Goal: Task Accomplishment & Management: Manage account settings

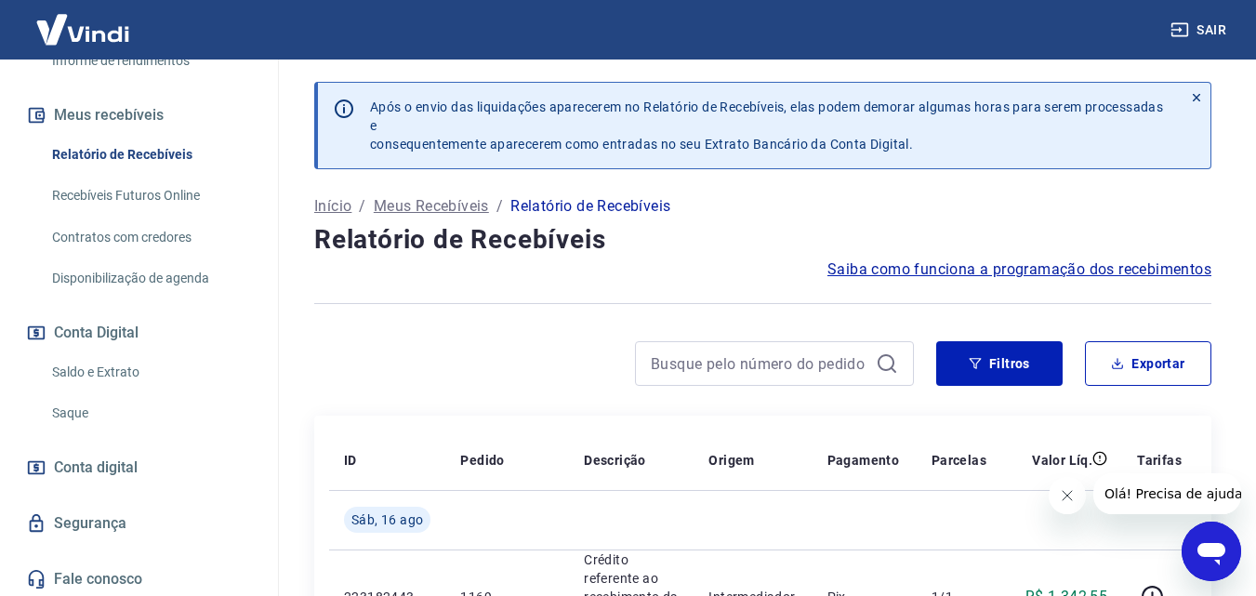
scroll to position [372, 0]
click at [102, 408] on link "Saque" at bounding box center [150, 412] width 211 height 38
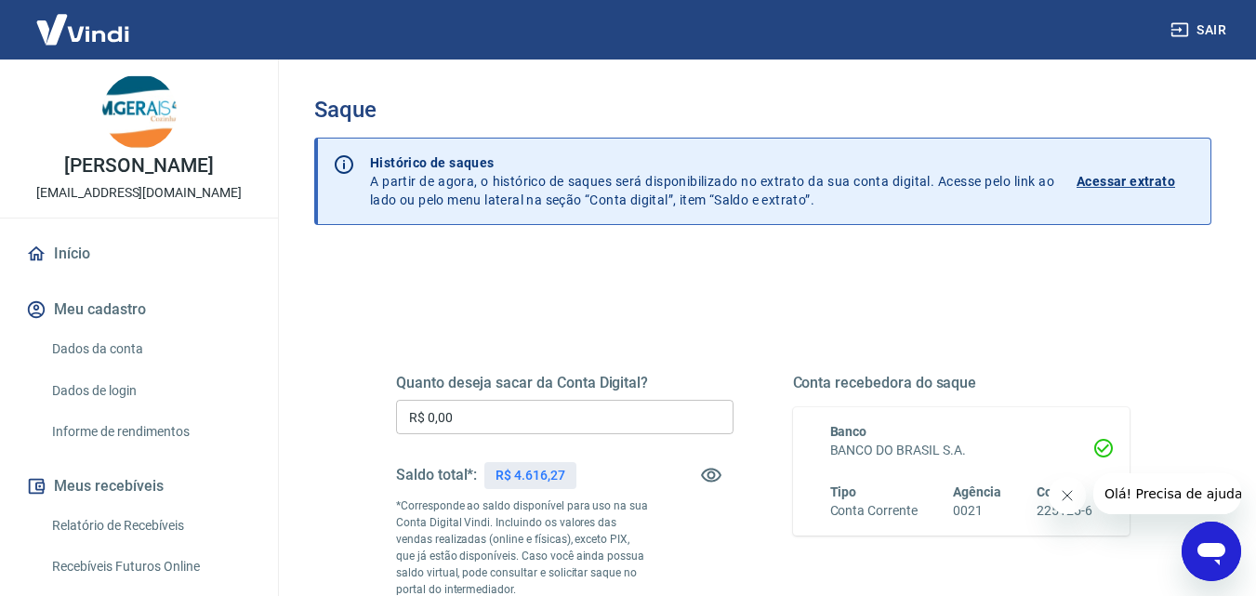
click at [76, 249] on link "Início" at bounding box center [138, 253] width 233 height 41
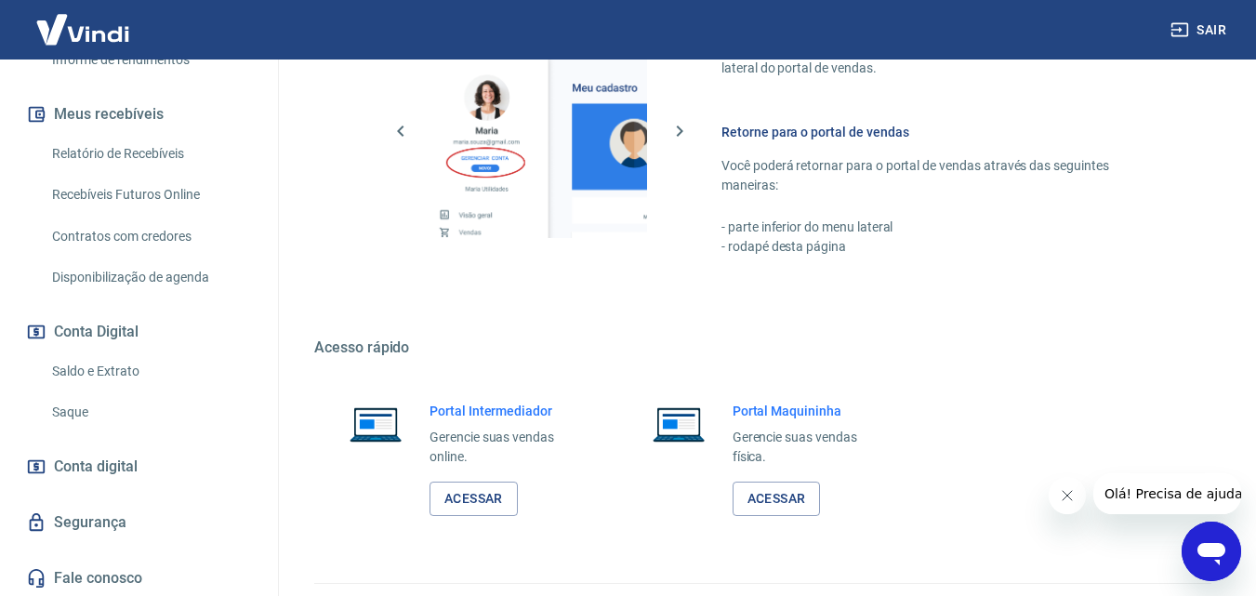
scroll to position [929, 0]
